Goal: Find specific page/section: Find specific page/section

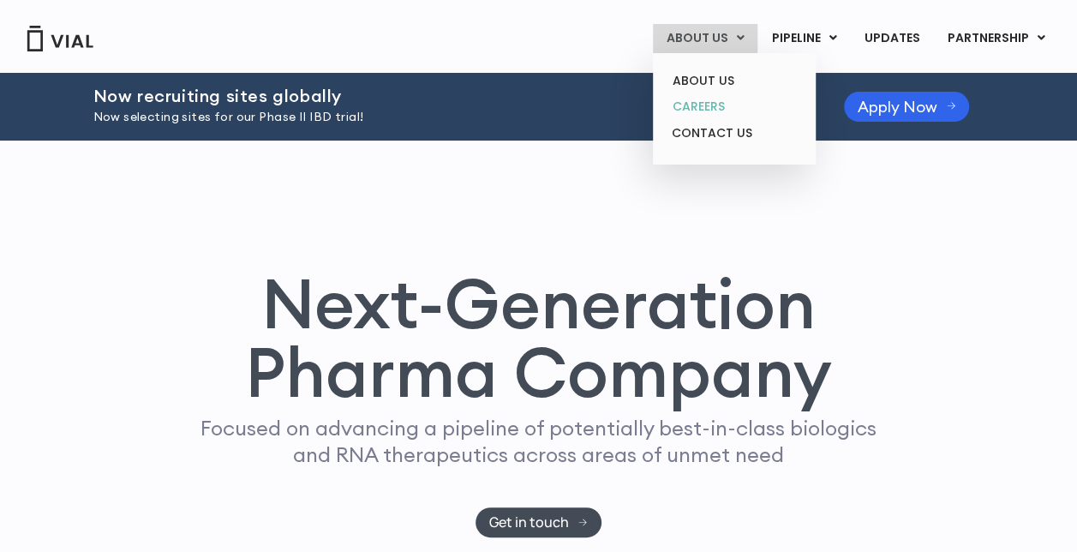
click at [724, 106] on link "CAREERS" at bounding box center [734, 106] width 150 height 27
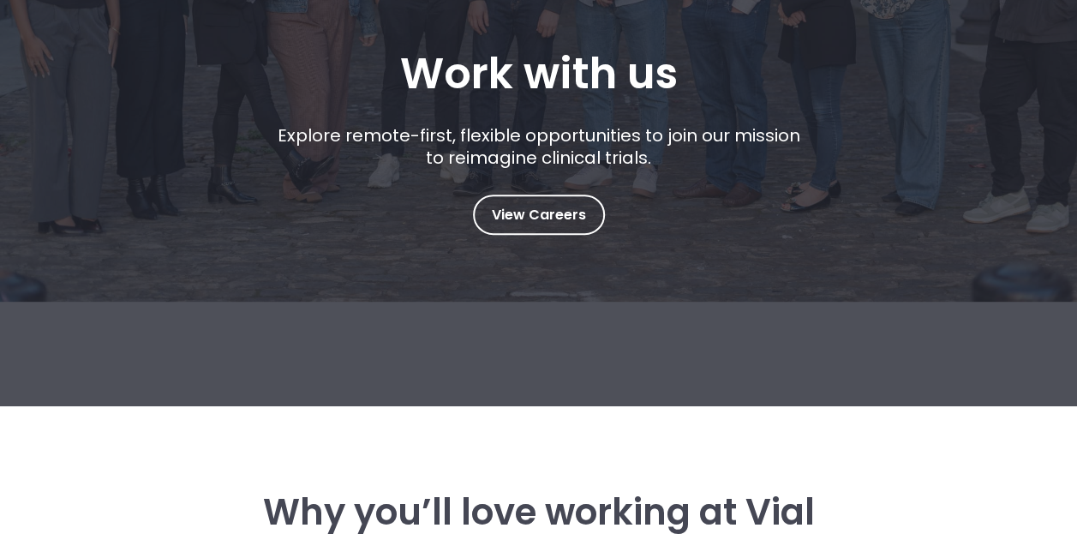
scroll to position [298, 0]
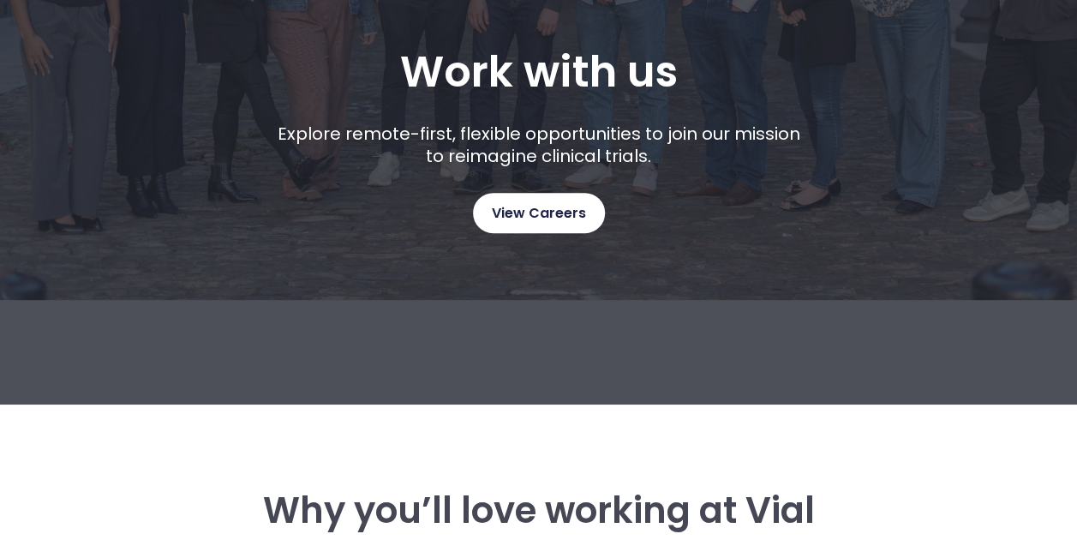
click at [526, 212] on span "View Careers" at bounding box center [539, 213] width 94 height 22
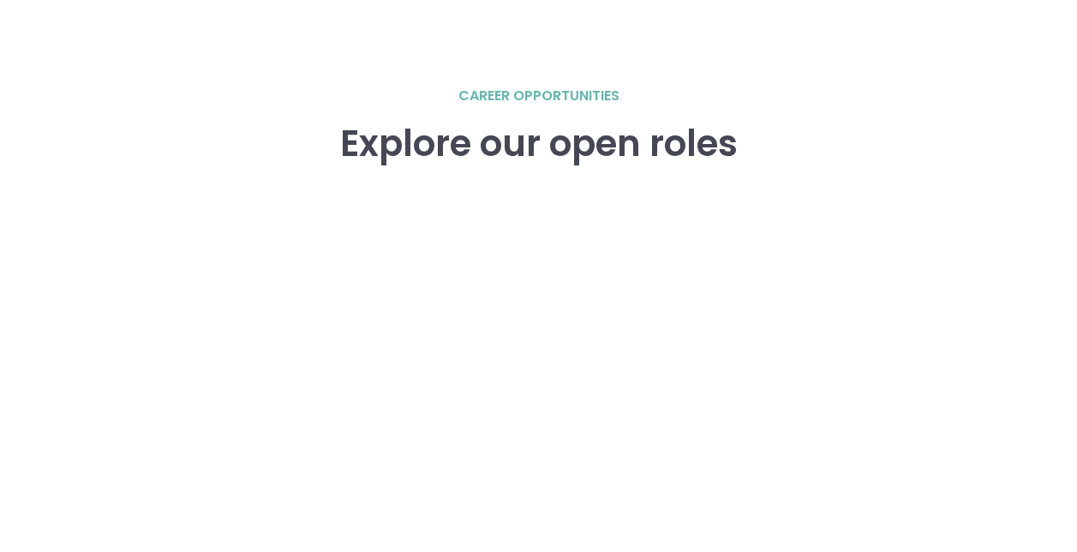
scroll to position [2605, 0]
